Goal: Transaction & Acquisition: Purchase product/service

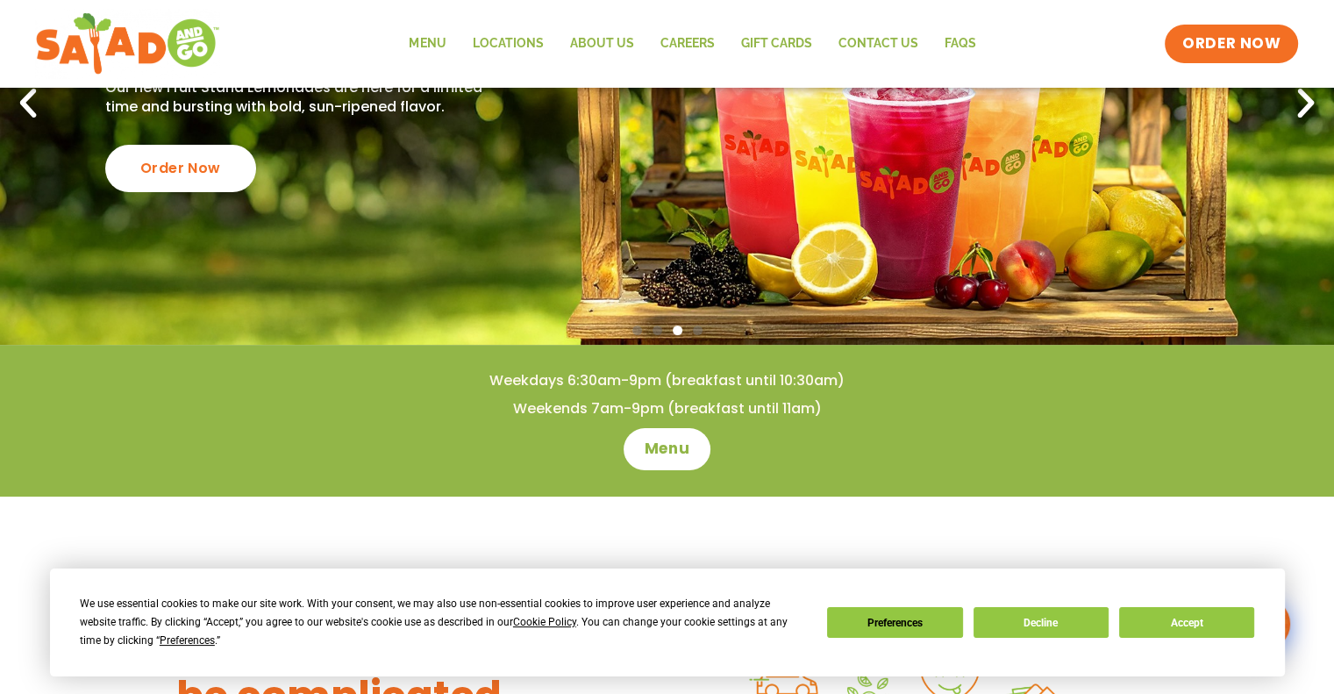
scroll to position [273, 0]
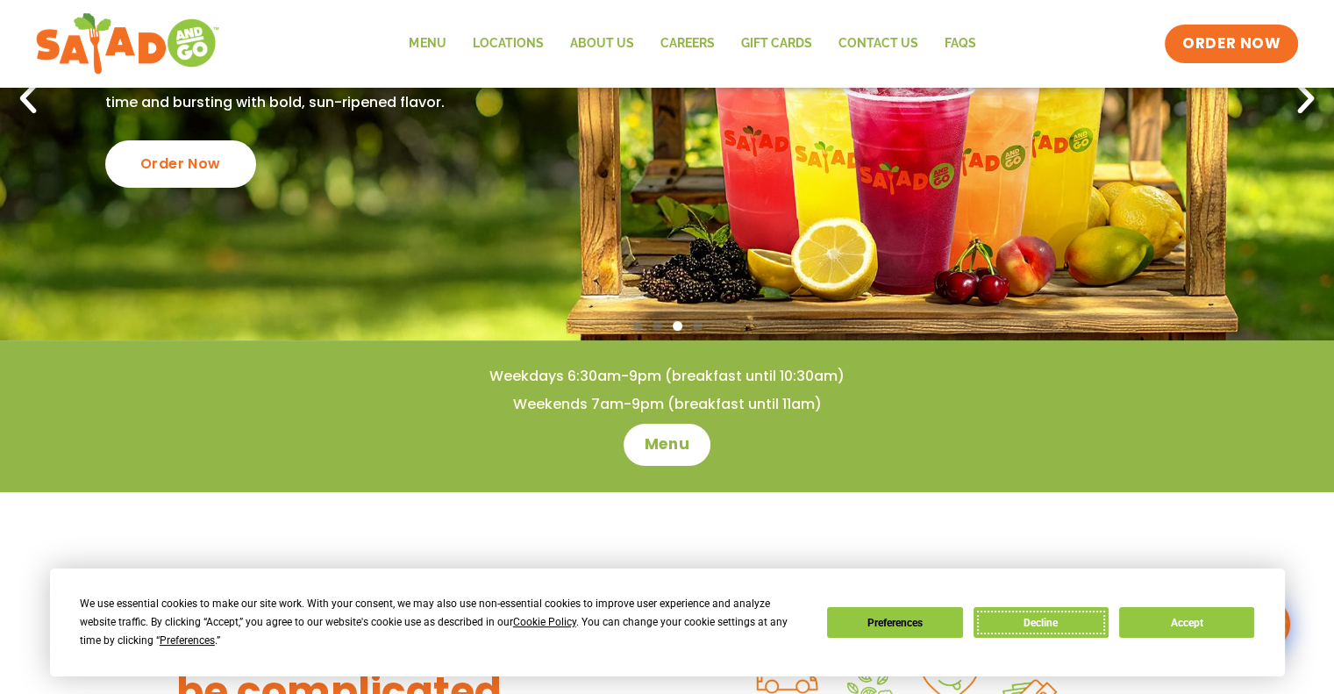
click at [993, 611] on button "Decline" at bounding box center [1041, 622] width 135 height 31
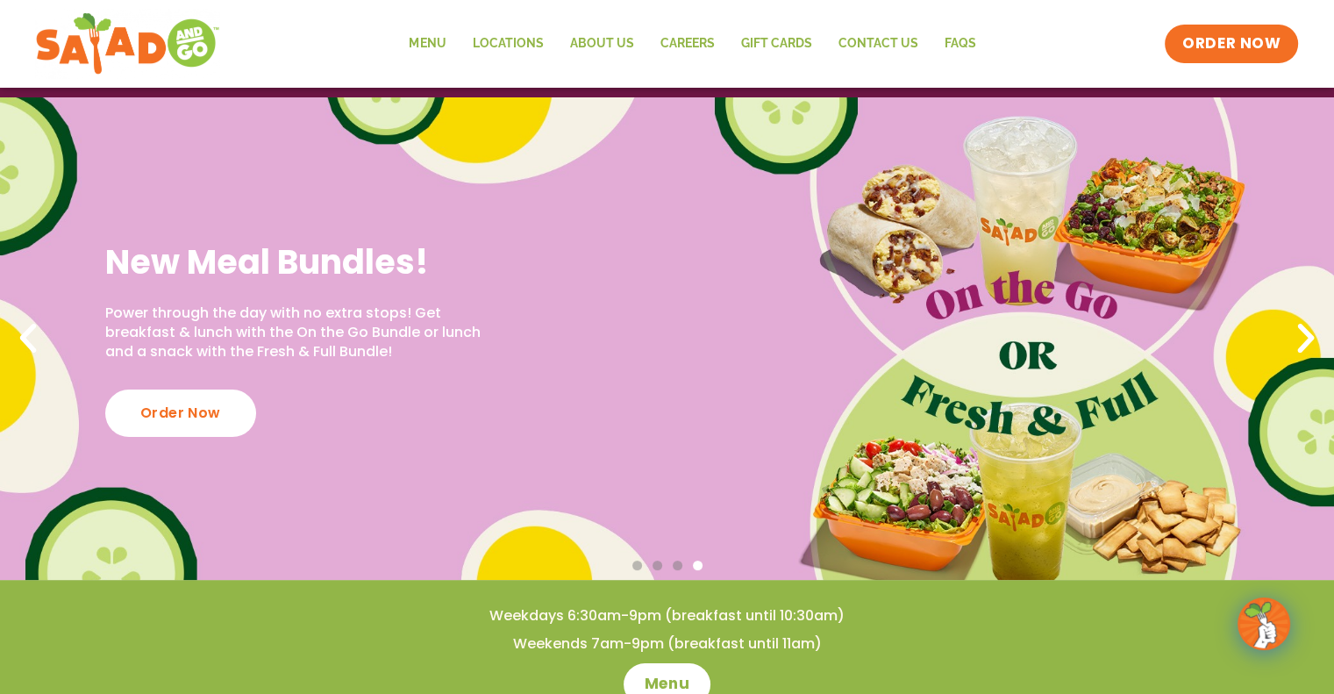
scroll to position [0, 0]
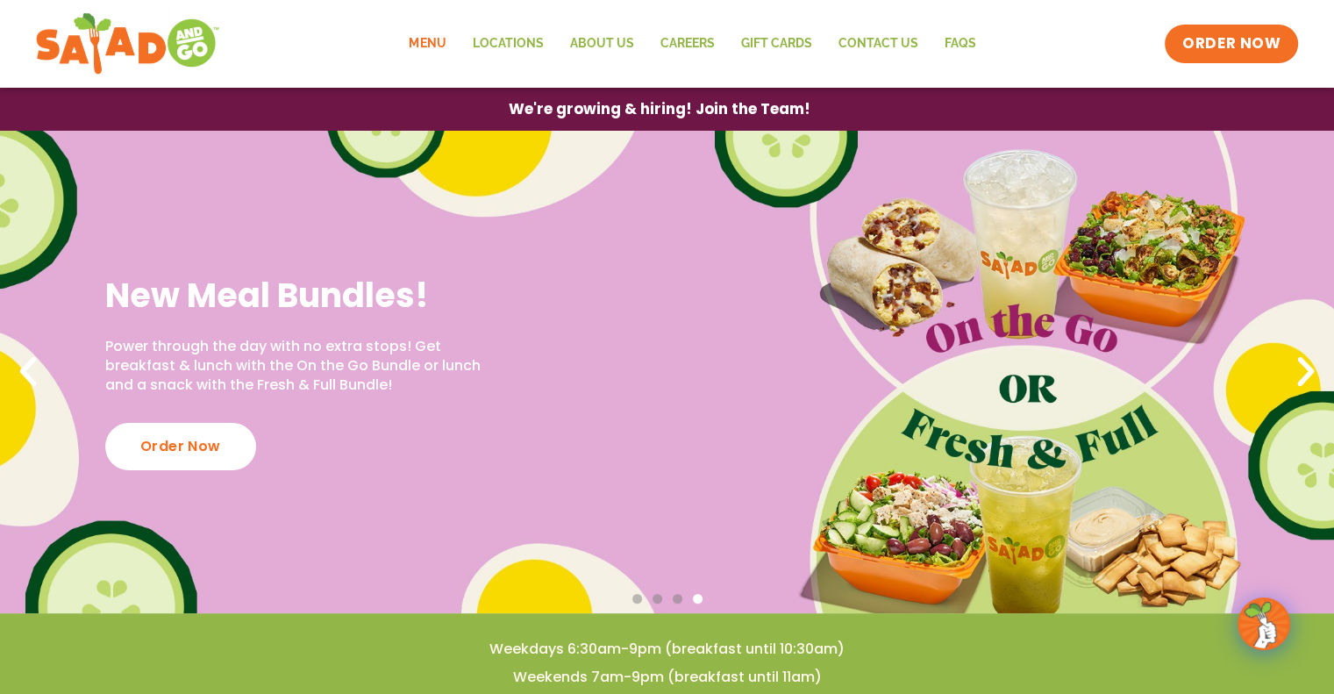
click at [448, 41] on link "Menu" at bounding box center [427, 44] width 63 height 40
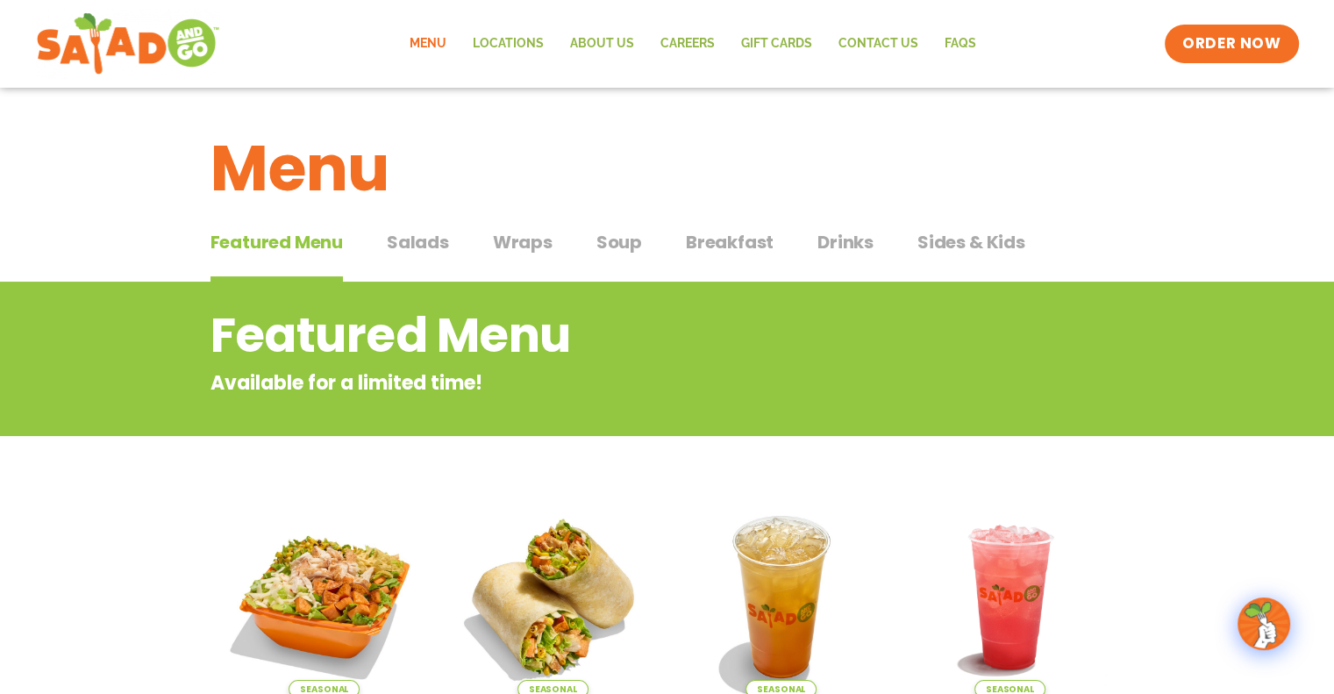
click at [439, 240] on span "Salads" at bounding box center [418, 242] width 62 height 26
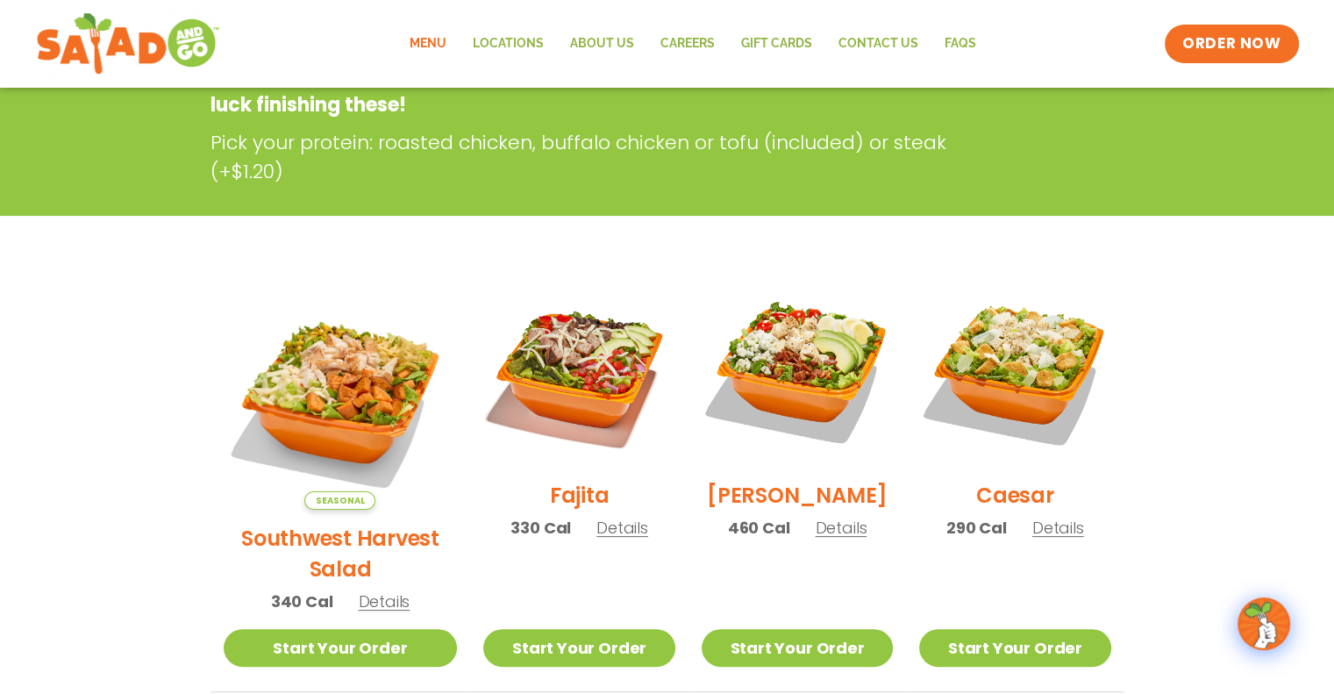
scroll to position [308, 0]
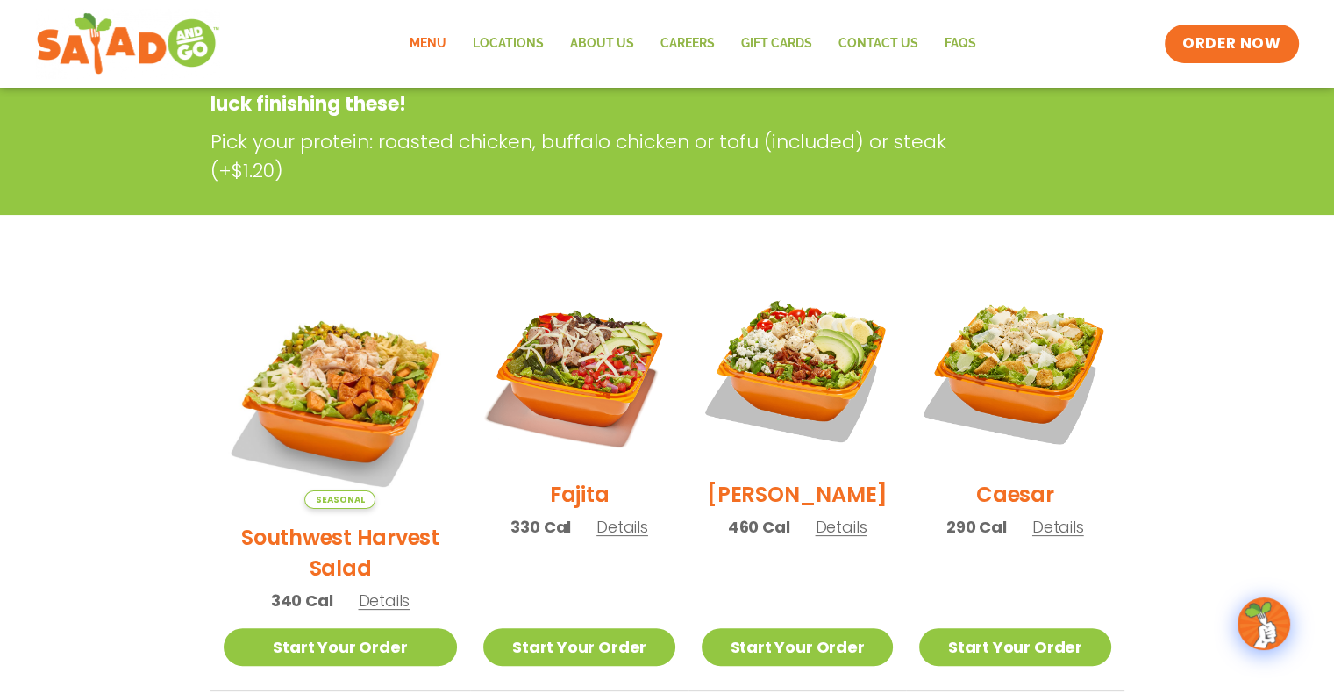
click at [439, 240] on section "Salads Our house-made dressings make our huge portions even more delicious. Goo…" at bounding box center [667, 694] width 1334 height 1440
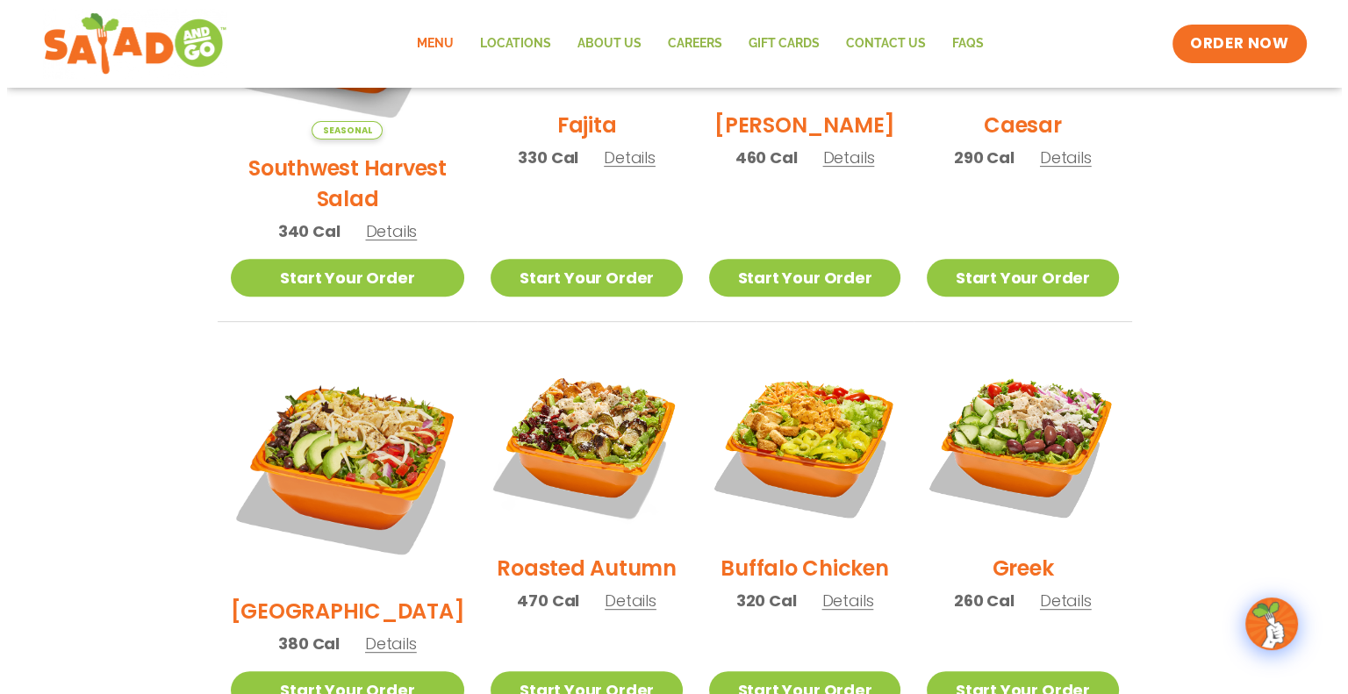
scroll to position [681, 0]
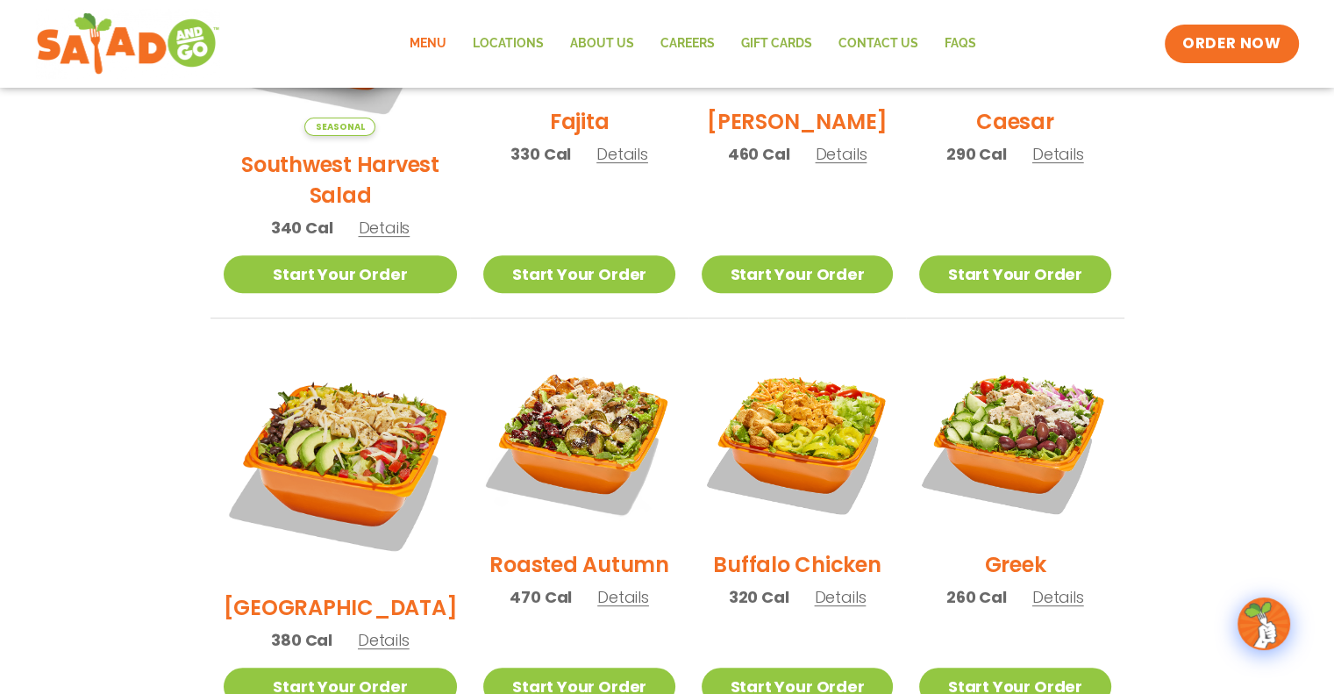
click at [998, 410] on img at bounding box center [1014, 440] width 191 height 191
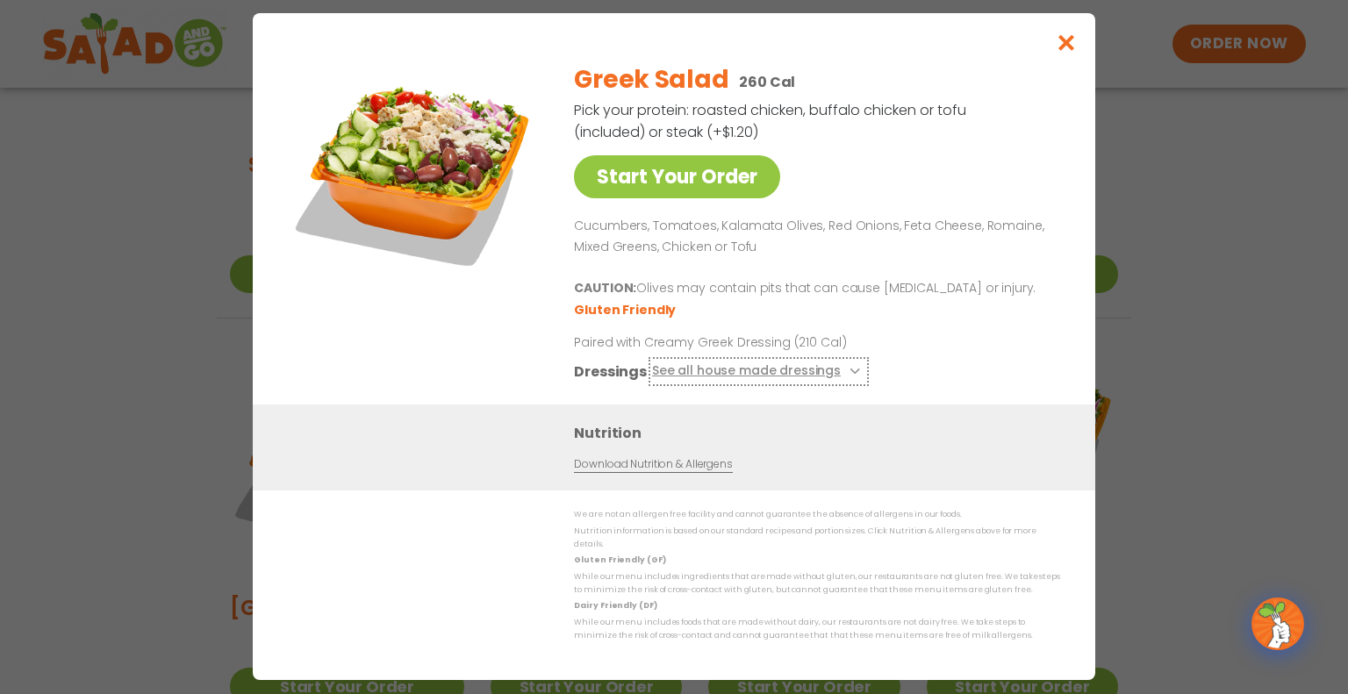
click at [849, 375] on icon at bounding box center [852, 371] width 7 height 7
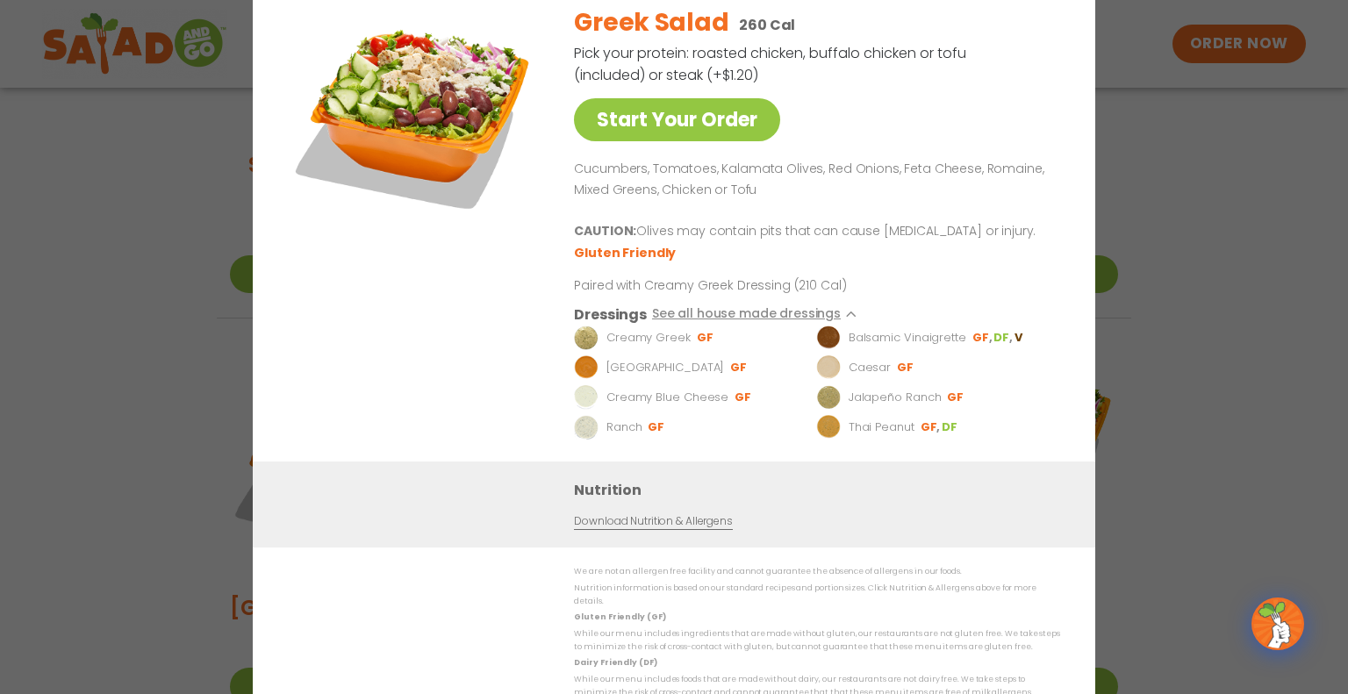
click at [710, 119] on link "Start Your Order" at bounding box center [677, 119] width 206 height 43
